Goal: Task Accomplishment & Management: Complete application form

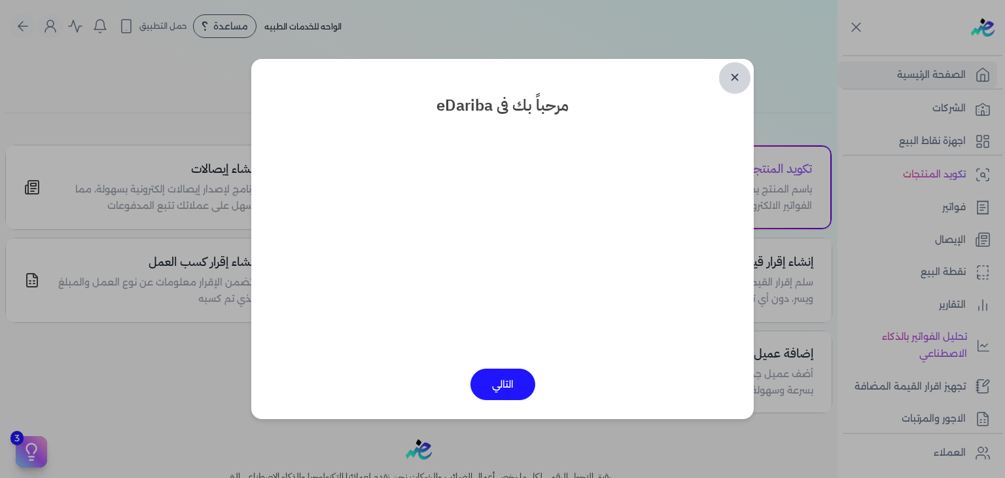
click at [737, 77] on link "✕" at bounding box center [734, 77] width 31 height 31
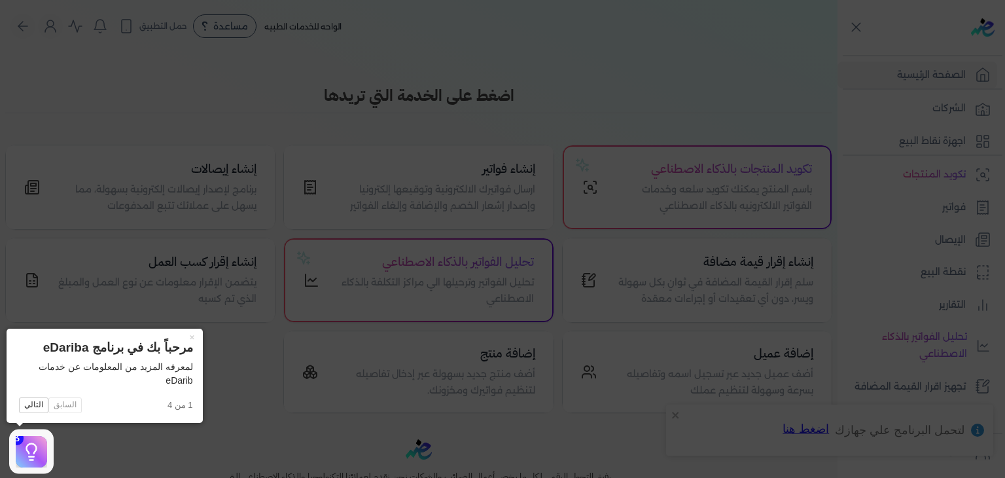
click at [737, 77] on icon at bounding box center [502, 239] width 1005 height 478
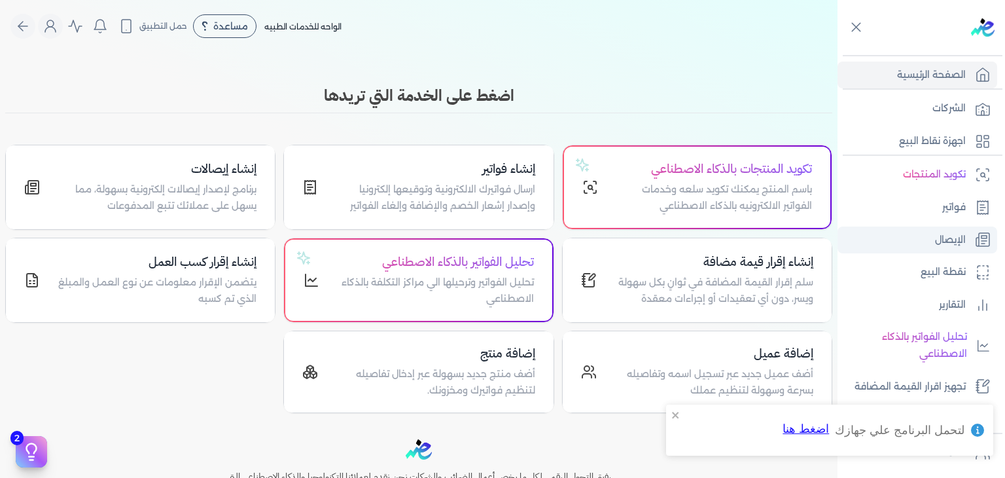
click at [927, 236] on link "الإيصال" at bounding box center [918, 239] width 160 height 27
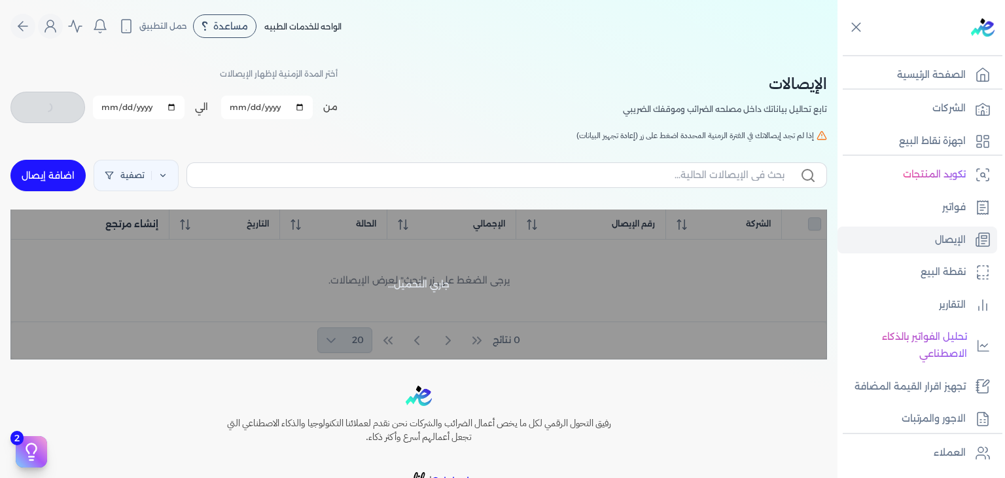
click at [59, 186] on link "اضافة إيصال" at bounding box center [47, 175] width 75 height 31
select select
select select "EGP"
select select "EGS"
select select "B"
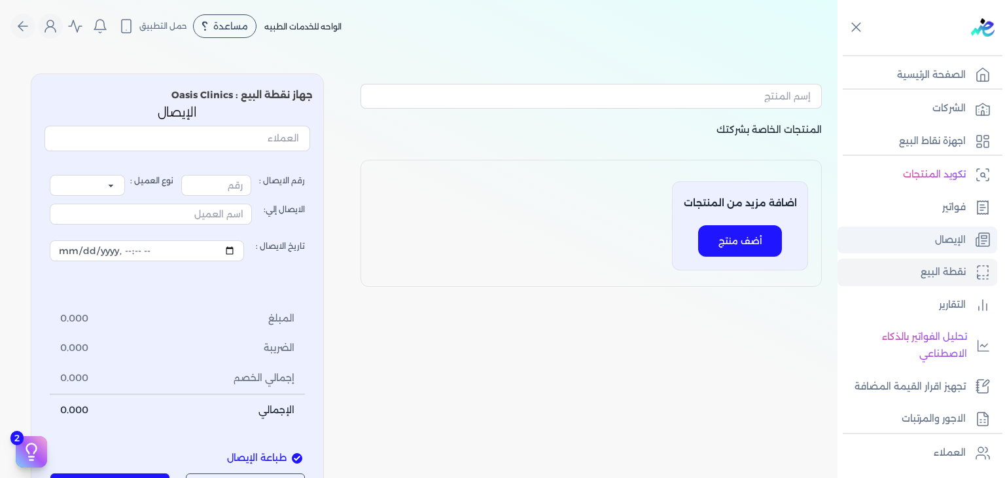
click at [957, 235] on p "الإيصال" at bounding box center [950, 240] width 31 height 17
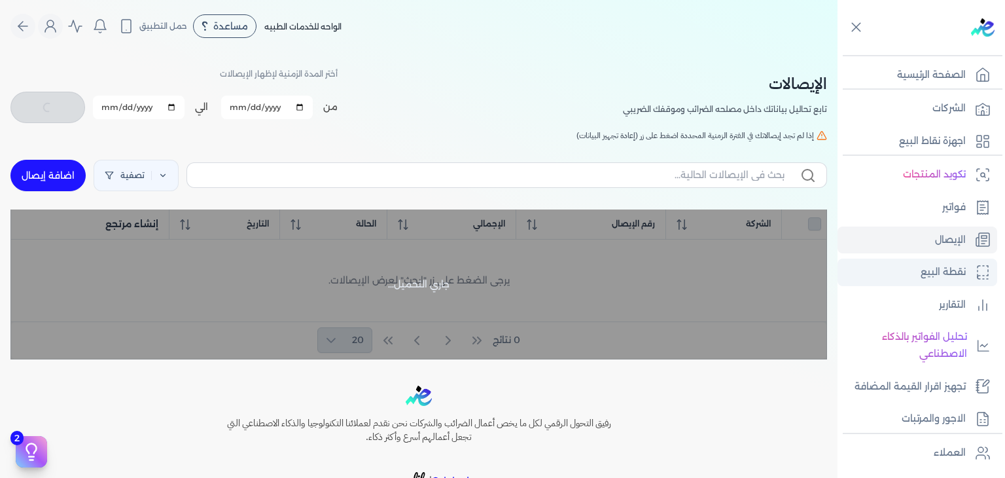
click at [913, 279] on link "نقطة البيع" at bounding box center [918, 271] width 160 height 27
select select "EGP"
select select "EGS"
select select "B"
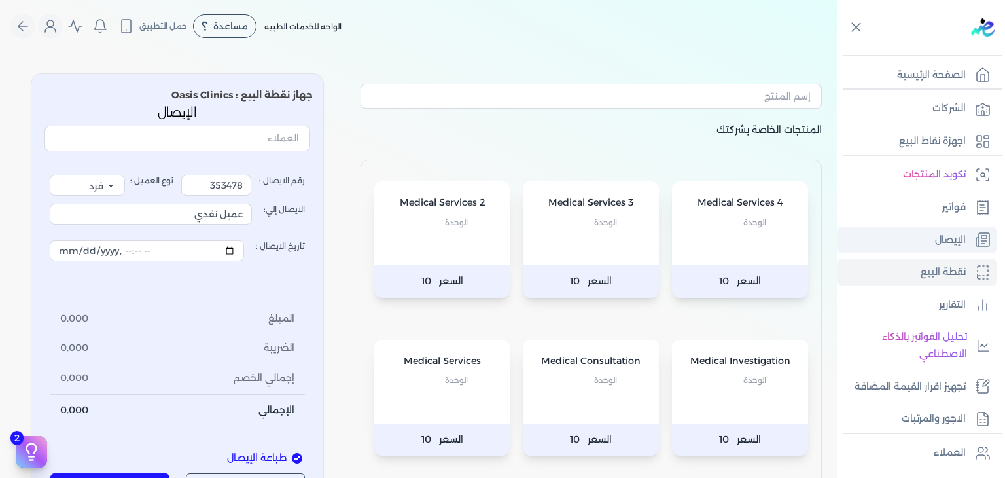
click at [921, 235] on link "الإيصال" at bounding box center [918, 239] width 160 height 27
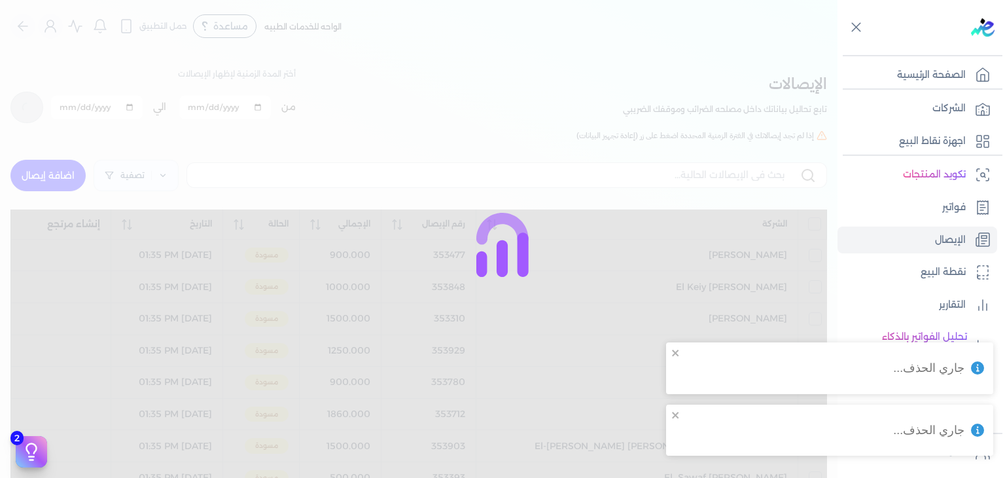
click at [74, 176] on div at bounding box center [502, 239] width 1005 height 478
click at [675, 351] on icon "close" at bounding box center [675, 352] width 7 height 7
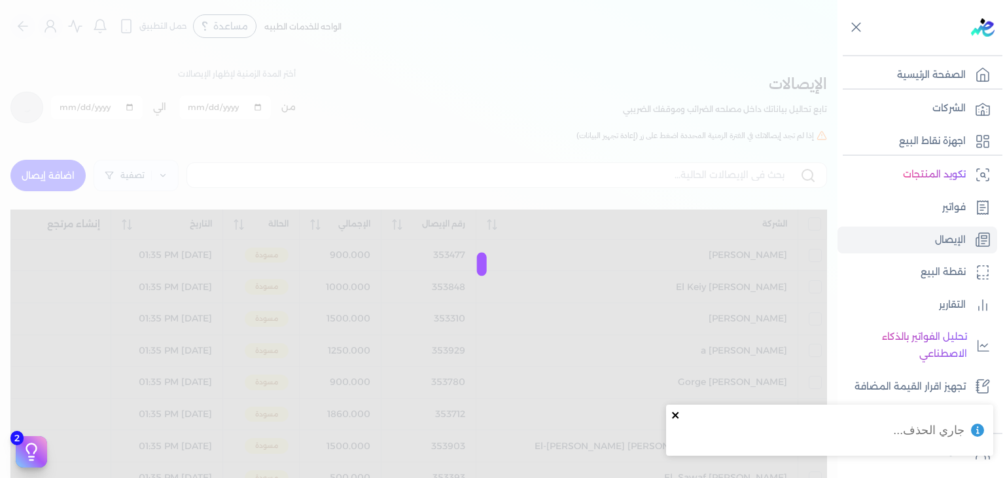
click at [678, 412] on icon "close" at bounding box center [675, 415] width 7 height 7
drag, startPoint x: 597, startPoint y: 244, endPoint x: 438, endPoint y: 221, distance: 160.1
click at [597, 244] on div at bounding box center [502, 239] width 1005 height 478
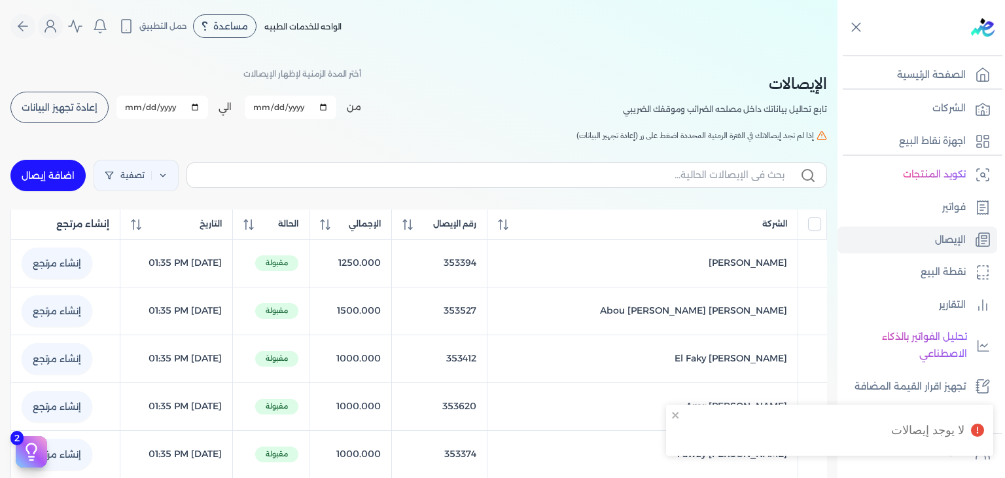
checkbox input "false"
click at [79, 177] on link "اضافة إيصال" at bounding box center [47, 175] width 75 height 31
select select "EGP"
select select "EGS"
select select "B"
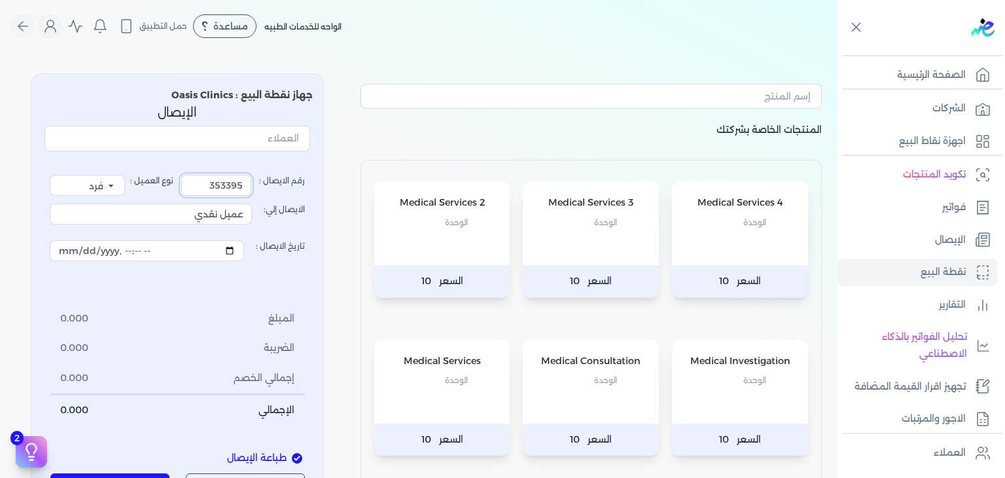
drag, startPoint x: 196, startPoint y: 188, endPoint x: 442, endPoint y: 199, distance: 245.6
click at [442, 197] on div "المنتجات الخاصة بشركتك Medical Services 4 الوحدة السعر 10 Medical Services 3 ال…" at bounding box center [419, 333] width 838 height 540
type input "3541301"
drag, startPoint x: 192, startPoint y: 214, endPoint x: 624, endPoint y: 289, distance: 438.3
click at [618, 285] on div "المنتجات الخاصة بشركتك Medical Services 4 الوحدة السعر 10 Medical Services 3 ال…" at bounding box center [419, 333] width 838 height 540
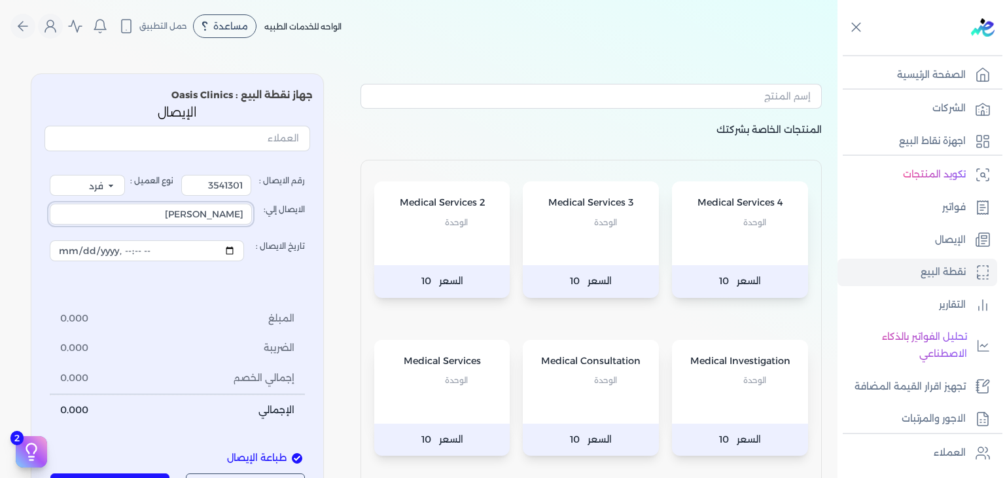
type input "[PERSON_NAME]"
click at [620, 345] on div "Medical Consultation الوحدة" at bounding box center [591, 382] width 136 height 84
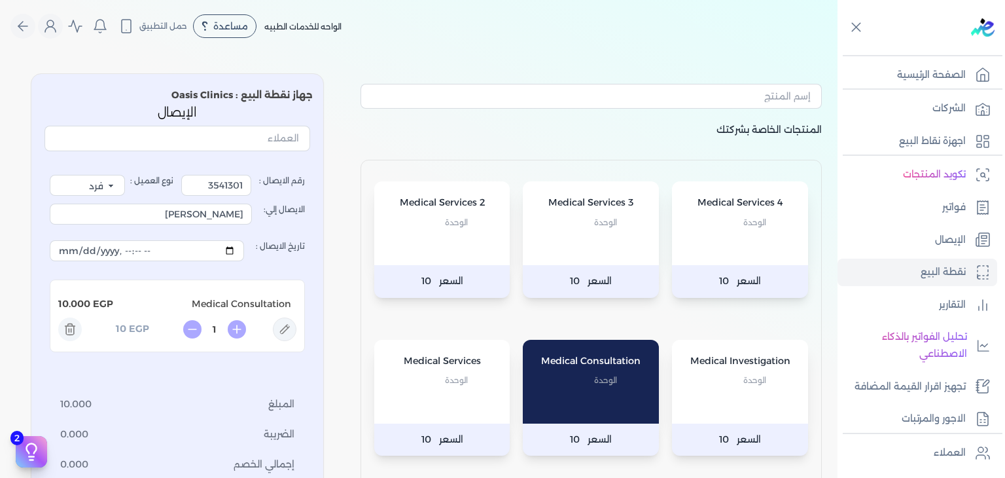
click at [283, 328] on icon at bounding box center [285, 329] width 24 height 24
type input "Medical Consultation"
type input "10"
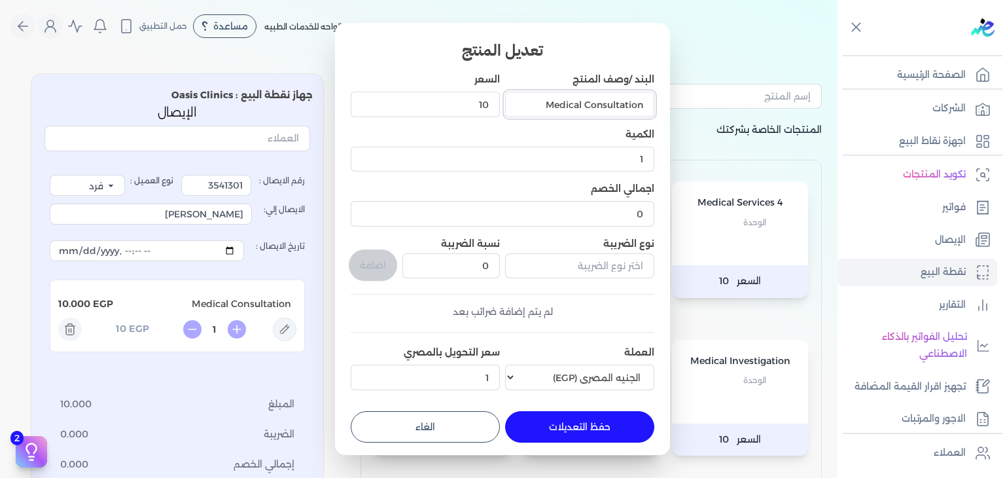
drag, startPoint x: 544, startPoint y: 102, endPoint x: 701, endPoint y: 128, distance: 159.1
click at [701, 128] on dialog "تعديل المنتج البند /وصف المنتج Medical Consultation السعر 10 الكمية 1 اجمالي ال…" at bounding box center [502, 239] width 1005 height 478
paste input "Consultation [MEDICAL_DATA]"
type input "Consultation [MEDICAL_DATA]"
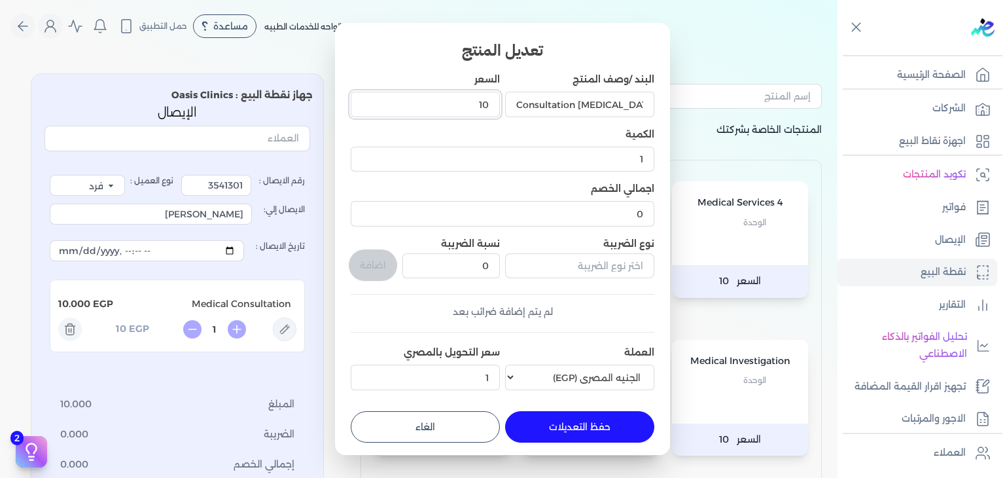
scroll to position [0, 0]
drag, startPoint x: 461, startPoint y: 113, endPoint x: 558, endPoint y: 118, distance: 97.0
click at [558, 118] on div "البند /وصف المنتج Consultation [MEDICAL_DATA] السعر 10 الكمية 1 اجمالي الخصم 0 …" at bounding box center [503, 234] width 304 height 323
type input "1000"
click at [565, 433] on button "حفظ التعديلات" at bounding box center [579, 426] width 149 height 31
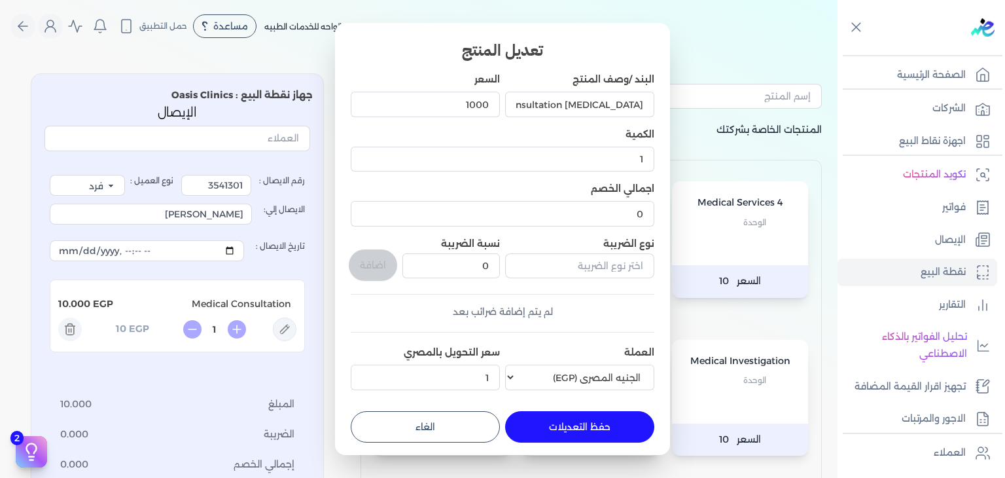
type input "0"
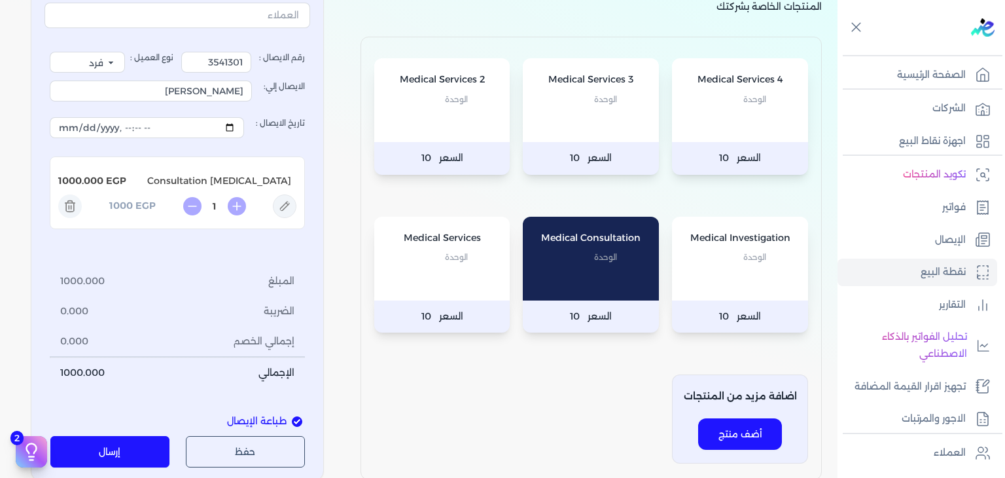
scroll to position [131, 0]
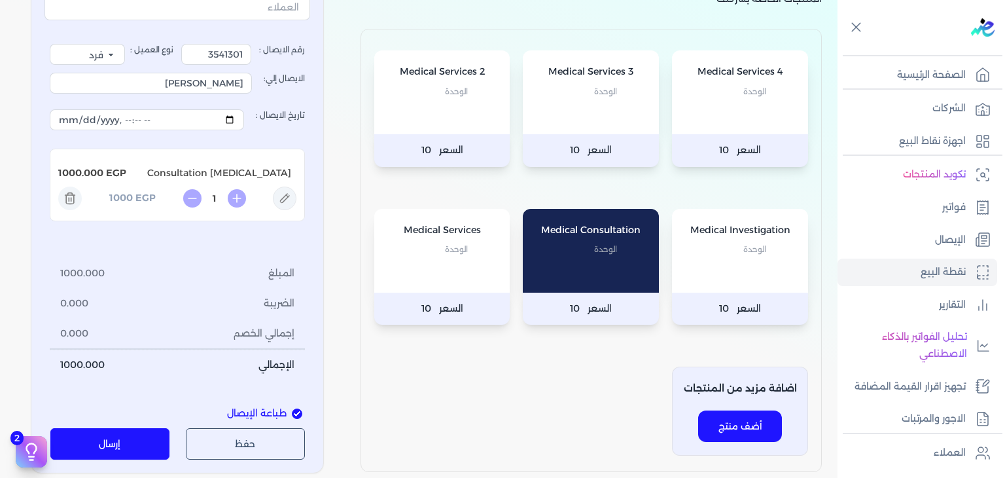
click at [154, 441] on button "إرسال" at bounding box center [110, 443] width 120 height 31
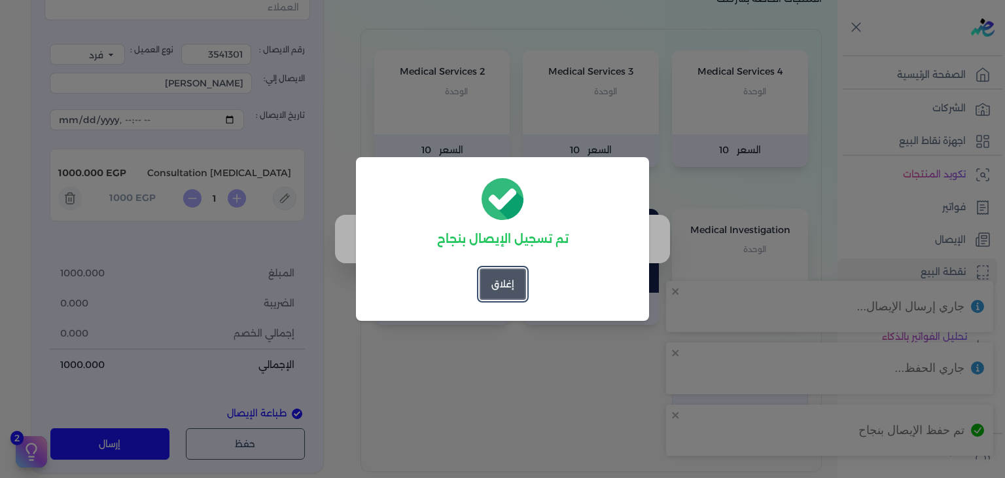
click at [498, 283] on button "إغلاق" at bounding box center [503, 283] width 46 height 31
